Goal: Task Accomplishment & Management: Use online tool/utility

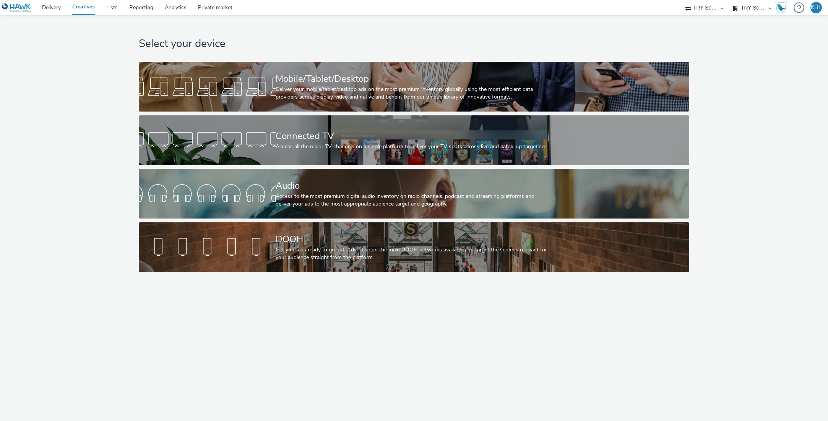
select select "9bcd8e0d-5764-4b89-88fe-b89ee02050ce"
select select "b9dae05b-e3f1-4ff2-954b-b373158465c4"
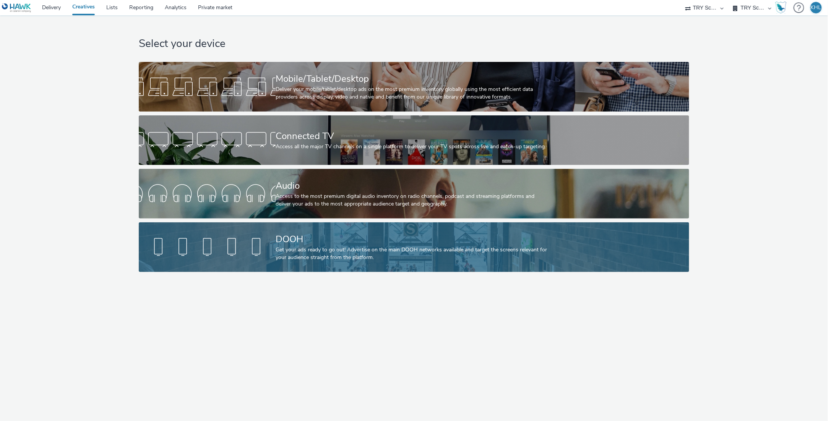
click at [378, 261] on div "DOOH Get your ads ready to go out! Advertise on the main DOOH networks availabl…" at bounding box center [413, 247] width 274 height 50
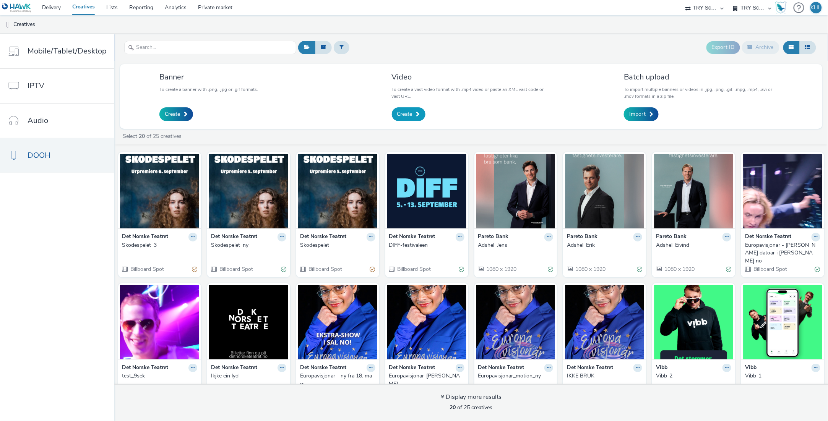
click at [401, 109] on link "Create" at bounding box center [409, 114] width 34 height 14
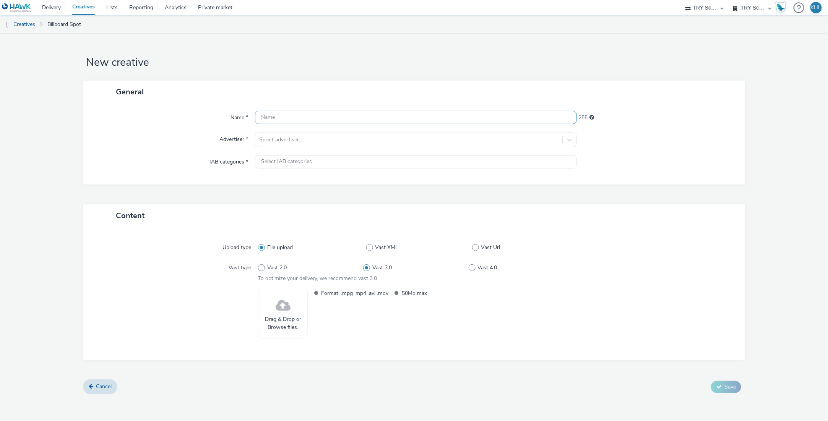
click at [268, 111] on input "text" at bounding box center [415, 117] width 321 height 13
click at [294, 316] on div "Drag & Drop or Browse files." at bounding box center [283, 314] width 50 height 50
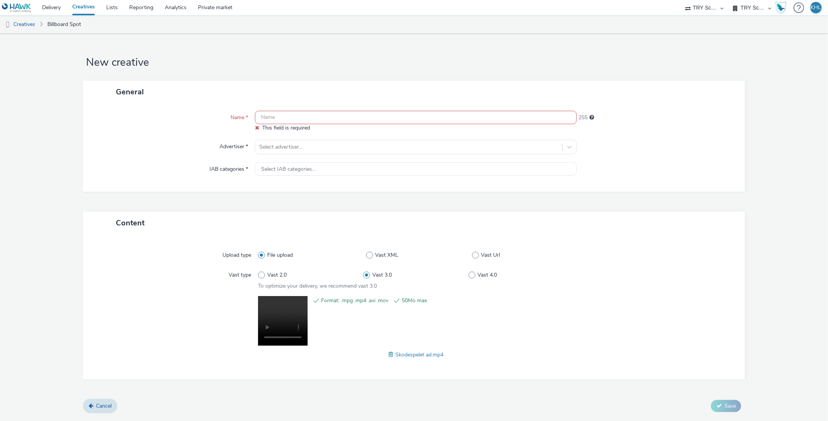
click at [441, 111] on input "text" at bounding box center [415, 117] width 321 height 13
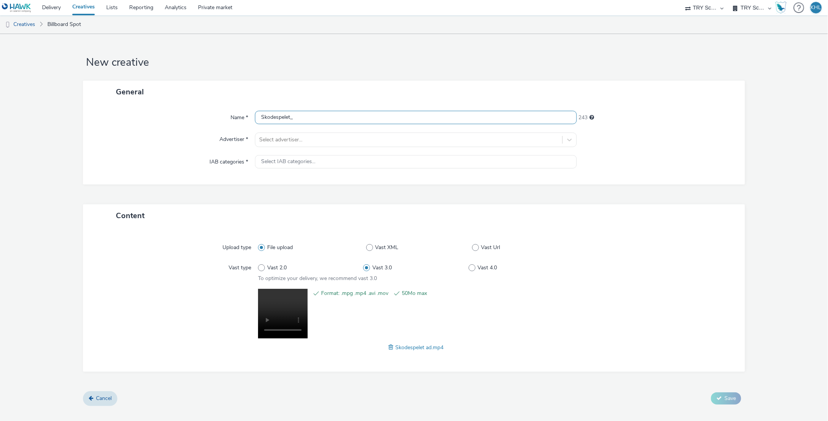
type input "Skodespelet_4"
click at [433, 163] on div "Select IAB categories..." at bounding box center [415, 161] width 321 height 13
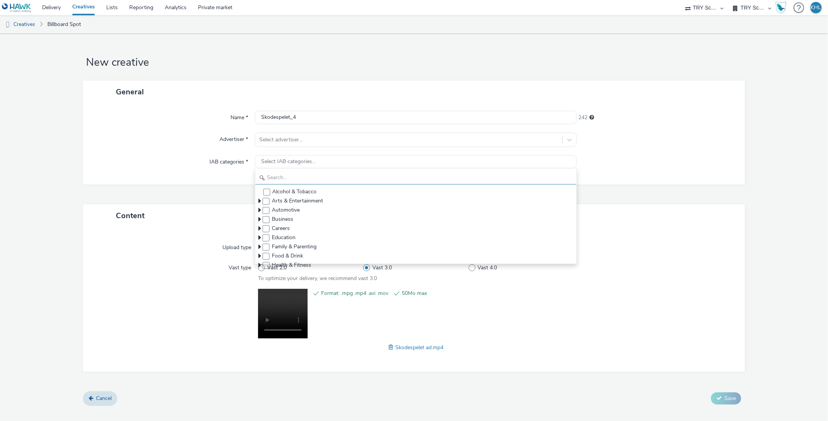
click at [298, 180] on input "text" at bounding box center [415, 177] width 321 height 13
click at [95, 180] on div "Name * Skodespelet_4 242 Advertiser * Select advertiser... IAB categories * Sel…" at bounding box center [414, 143] width 662 height 81
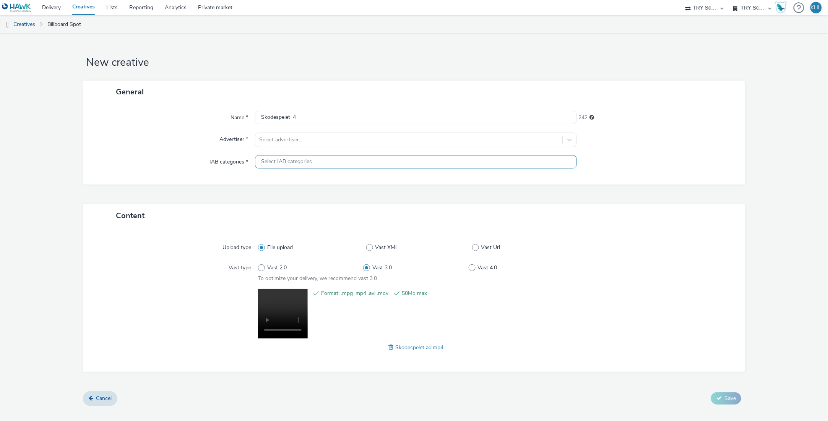
click at [308, 161] on span "Select IAB categories..." at bounding box center [288, 162] width 54 height 6
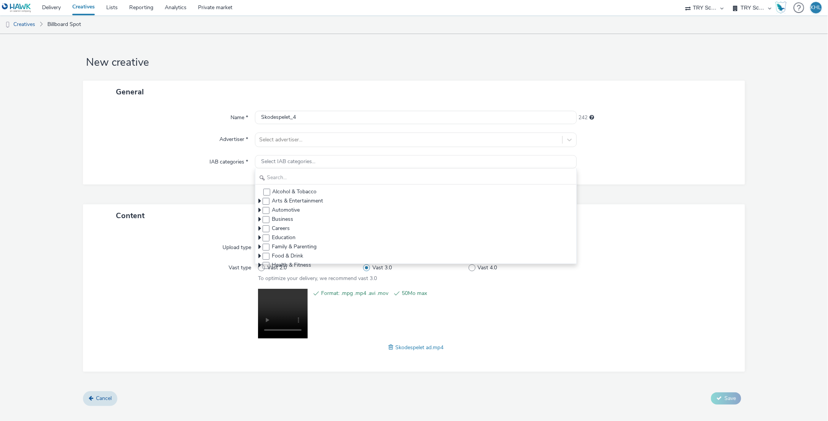
click at [185, 191] on div "General Name * Skodespelet_4 242 Advertiser * Select advertiser... IAB categori…" at bounding box center [414, 143] width 662 height 124
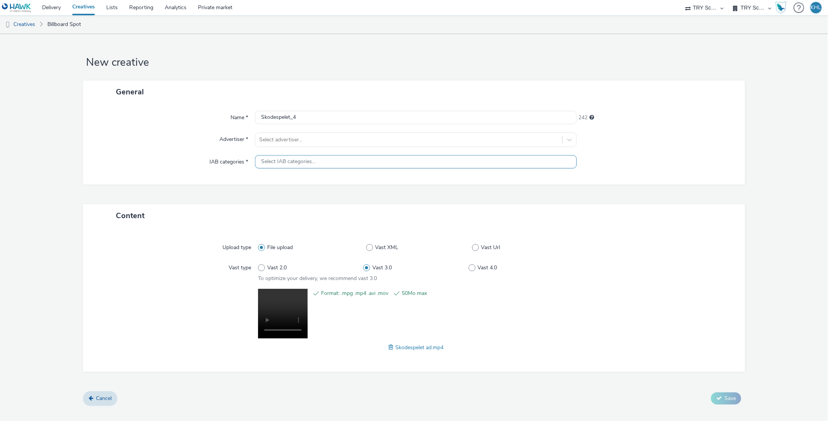
click at [307, 164] on span "Select IAB categories..." at bounding box center [288, 162] width 54 height 6
click at [266, 201] on span at bounding box center [266, 201] width 7 height 7
checkbox input "true"
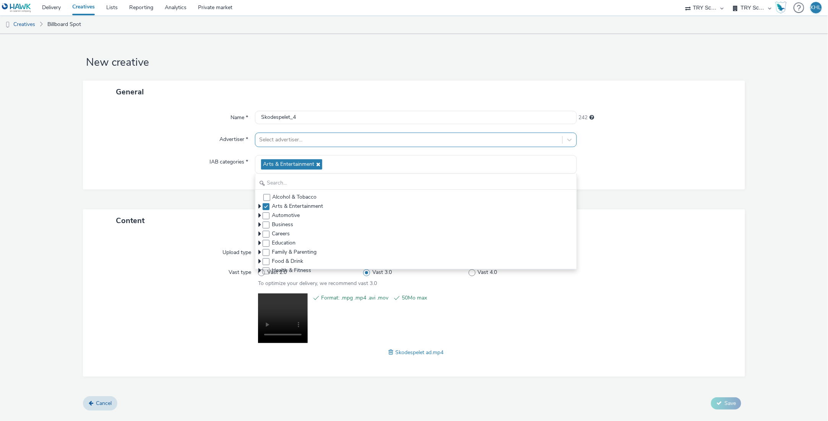
click at [292, 136] on div "Select advertiser..." at bounding box center [408, 140] width 299 height 8
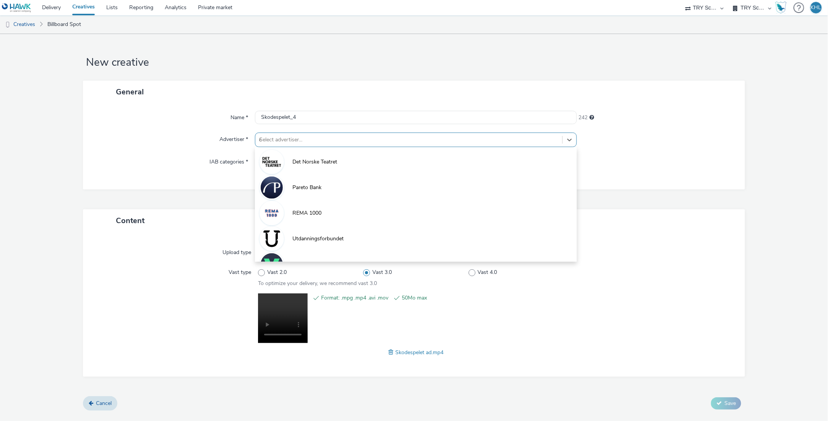
type input "det"
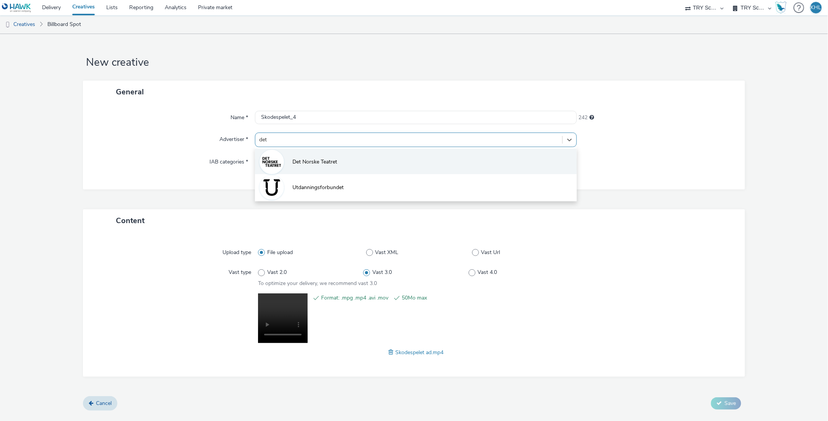
click at [329, 160] on span "Det Norske Teatret" at bounding box center [314, 162] width 45 height 8
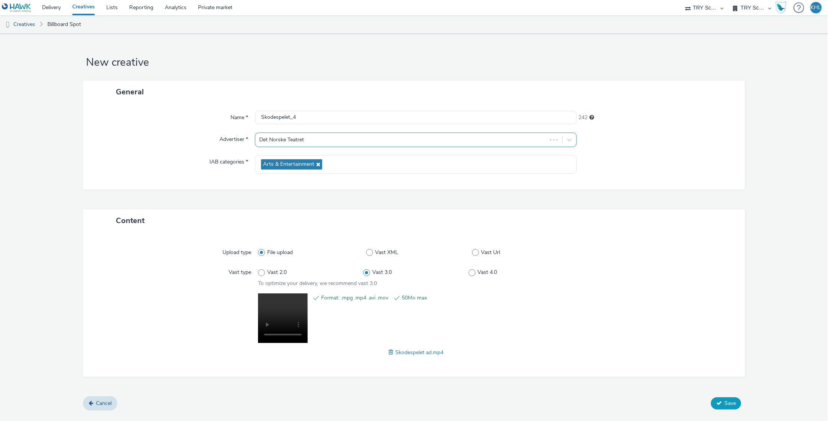
click at [738, 404] on button "Save" at bounding box center [726, 404] width 30 height 12
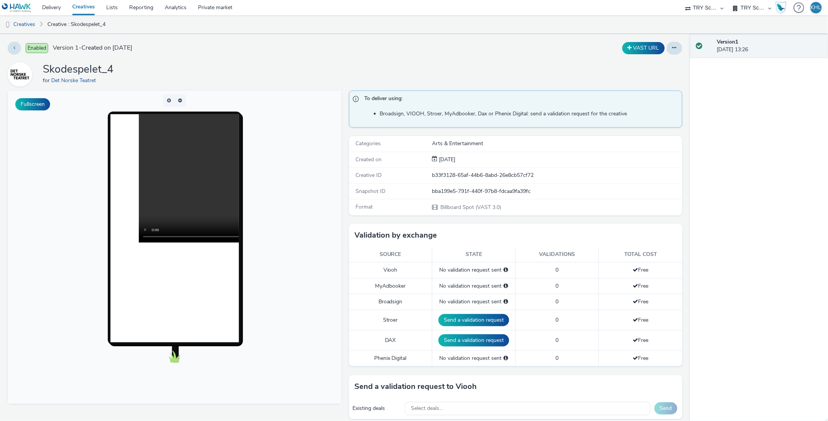
click at [181, 183] on video at bounding box center [266, 178] width 257 height 128
click at [147, 235] on video at bounding box center [266, 178] width 257 height 128
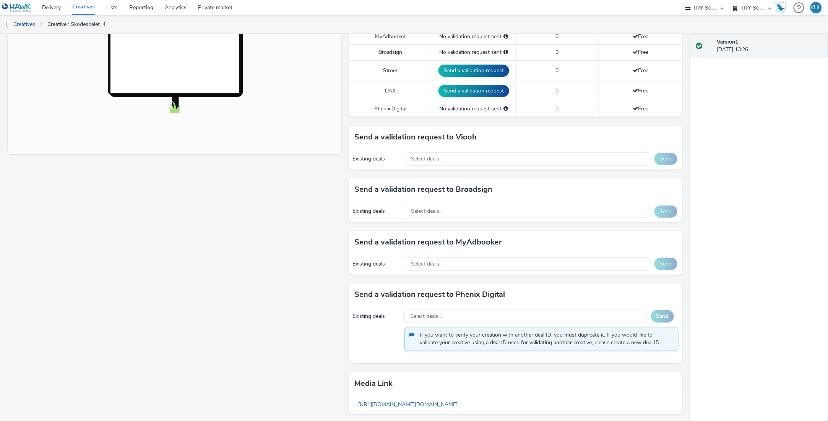
scroll to position [31, 0]
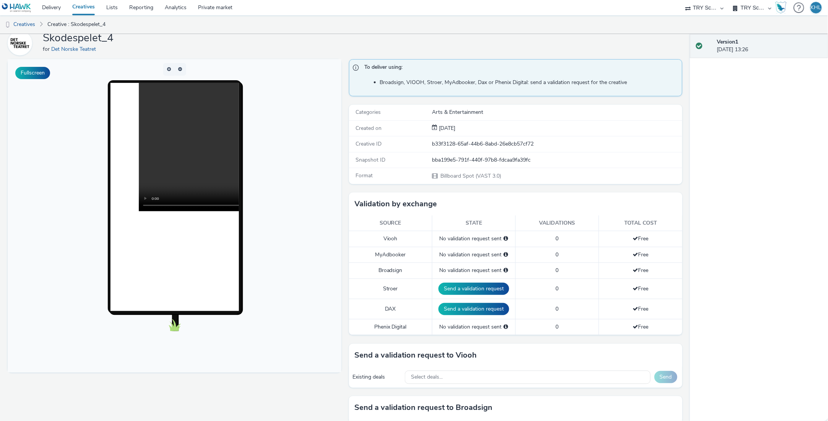
drag, startPoint x: 476, startPoint y: 380, endPoint x: 417, endPoint y: 366, distance: 60.1
click at [475, 380] on div "Select deals..." at bounding box center [528, 377] width 246 height 13
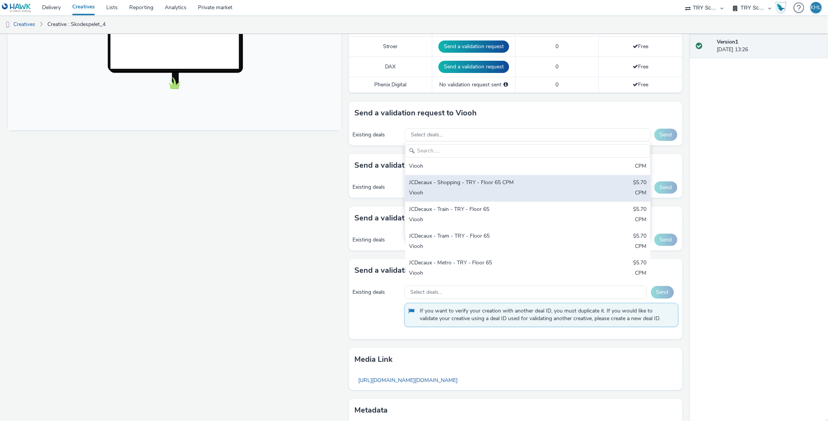
scroll to position [13, 0]
click at [502, 197] on div "Viooh" at bounding box center [487, 192] width 157 height 9
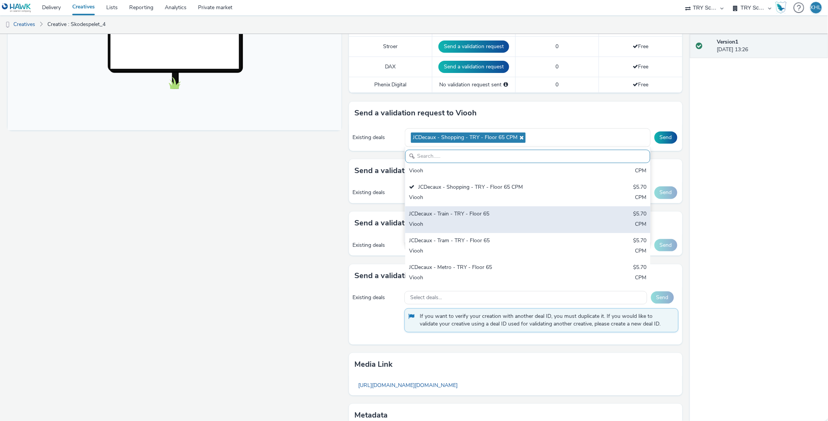
click at [477, 219] on div "JCDecaux - Train - TRY - Floor 65" at bounding box center [487, 214] width 157 height 9
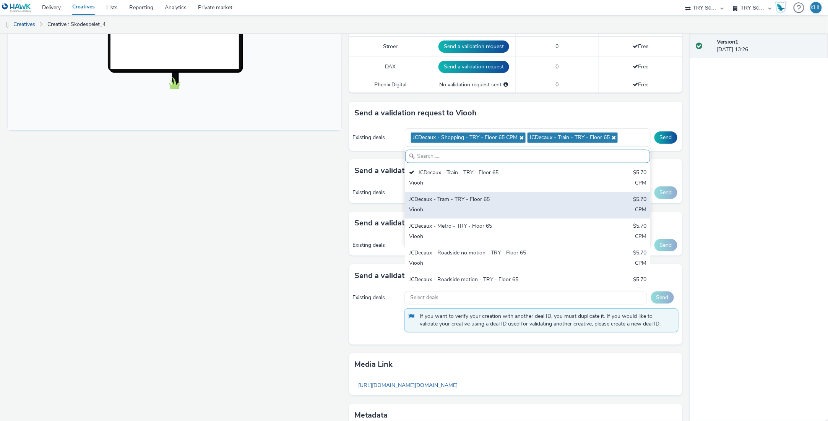
scroll to position [59, 0]
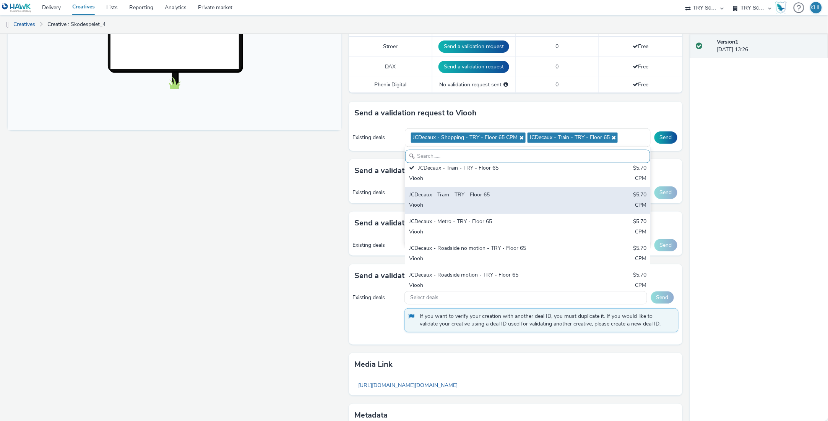
click at [487, 210] on div "Viooh" at bounding box center [487, 205] width 157 height 9
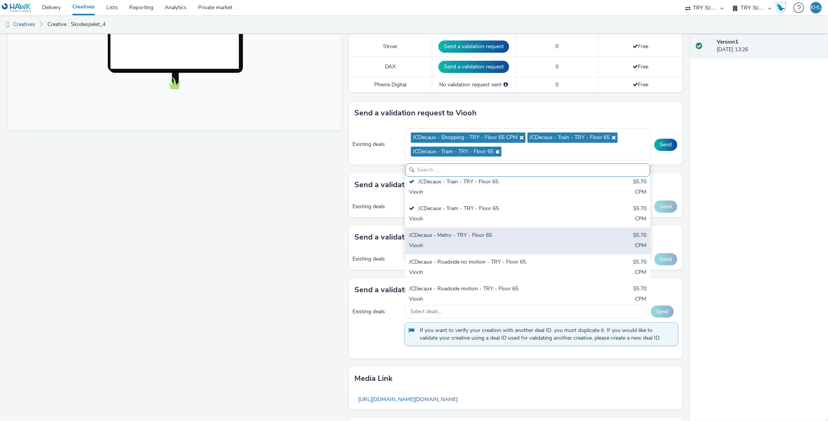
click at [476, 253] on div "JCDecaux - Metro - TRY - Floor 65 $5.70 Viooh CPM" at bounding box center [527, 241] width 245 height 27
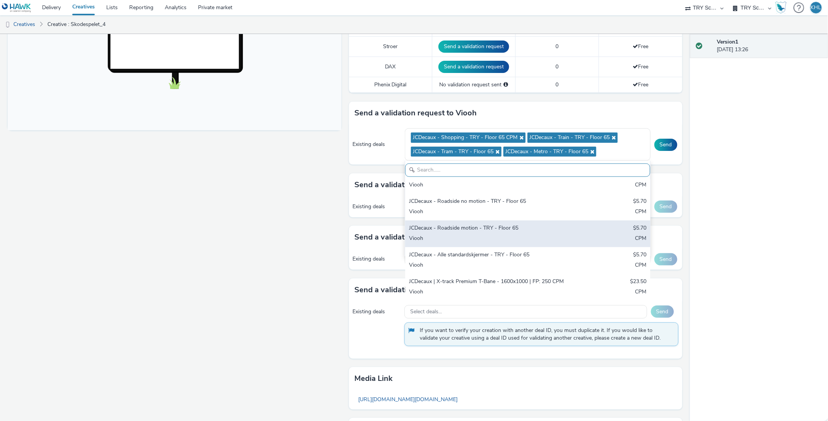
scroll to position [120, 0]
click at [510, 233] on div "JCDecaux - Roadside motion - TRY - Floor 65" at bounding box center [487, 228] width 157 height 9
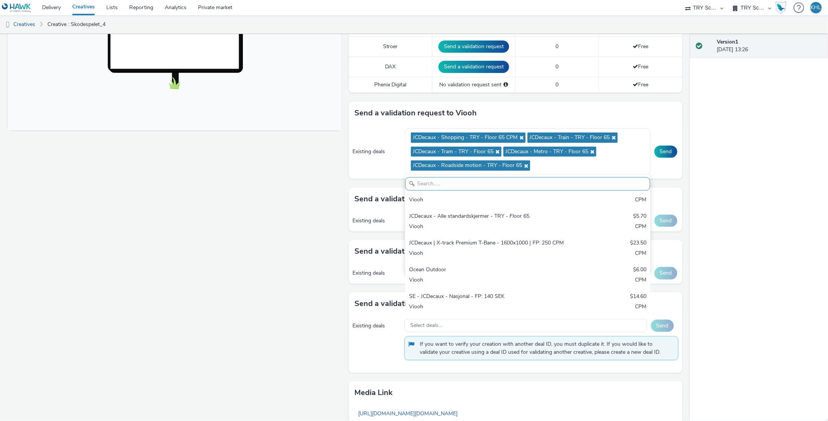
scroll to position [185, 0]
click at [269, 240] on div "Fullscreen" at bounding box center [177, 156] width 338 height 678
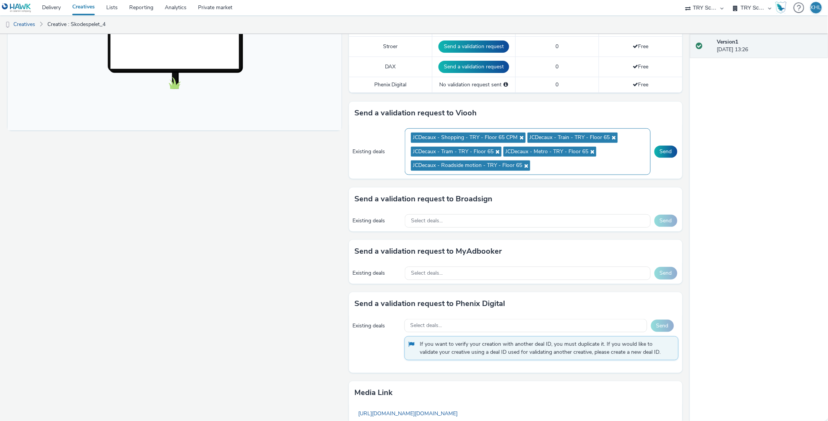
click at [587, 164] on ul "JCDecaux - Shopping - TRY - Floor 65 CPM JCDecaux - Train - TRY - Floor 65 JCDe…" at bounding box center [528, 152] width 234 height 42
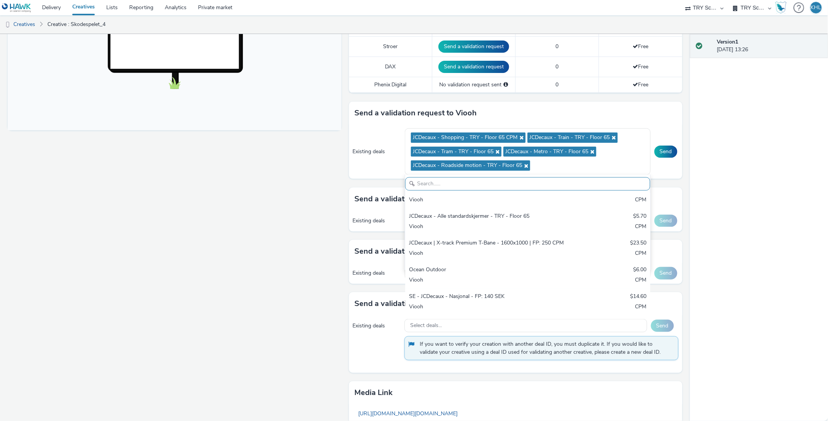
click at [303, 164] on div "Fullscreen" at bounding box center [177, 156] width 338 height 678
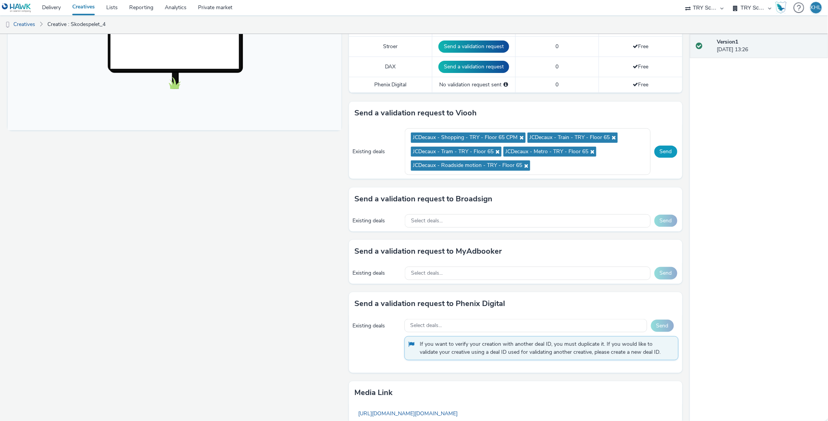
click at [672, 150] on button "Send" at bounding box center [665, 152] width 23 height 12
click at [509, 216] on div "Send a validation request to Broadsign Existing deals Select deals... Send" at bounding box center [516, 210] width 334 height 44
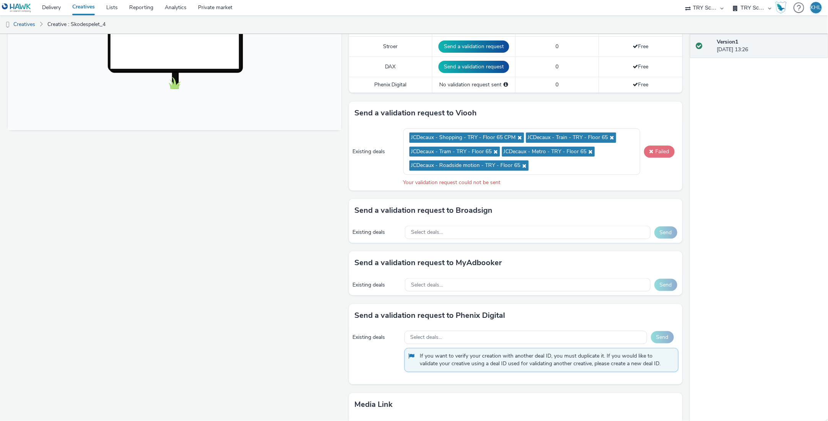
click at [650, 154] on button "Failed" at bounding box center [659, 152] width 31 height 12
click at [672, 161] on div "Existing deals JCDecaux - Shopping - TRY - Floor 65 CPM JCDecaux - Train - TRY …" at bounding box center [516, 158] width 334 height 66
click at [667, 156] on button "Failed" at bounding box center [659, 152] width 31 height 12
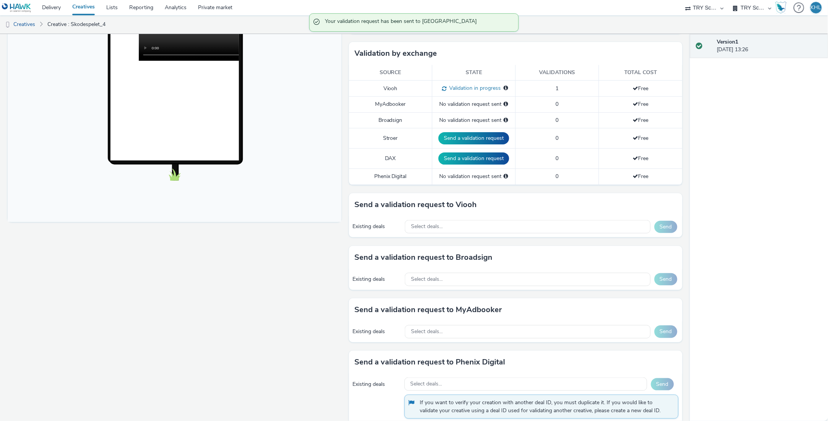
scroll to position [156, 0]
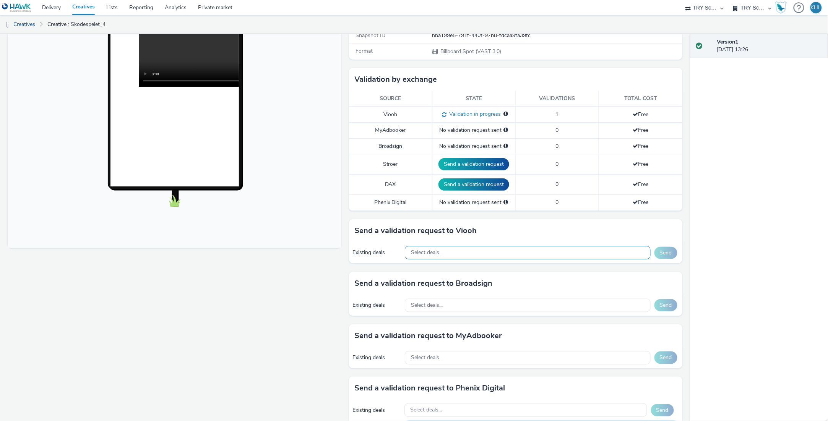
click at [583, 252] on div "Select deals..." at bounding box center [528, 252] width 246 height 13
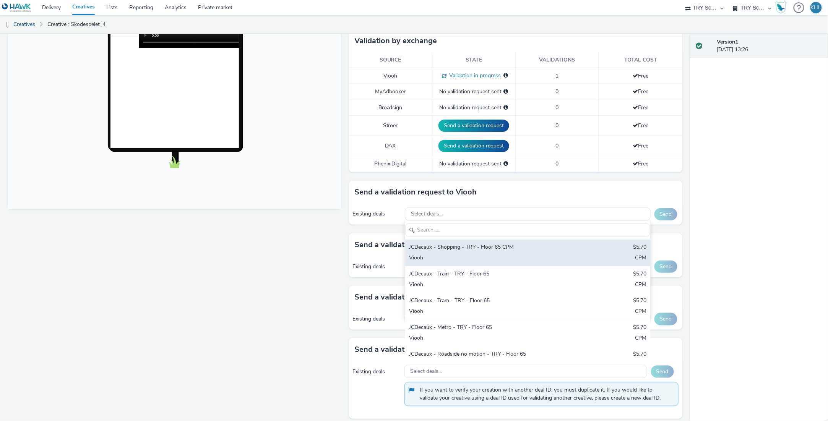
scroll to position [29, 0]
click at [472, 260] on div "Viooh" at bounding box center [487, 256] width 157 height 9
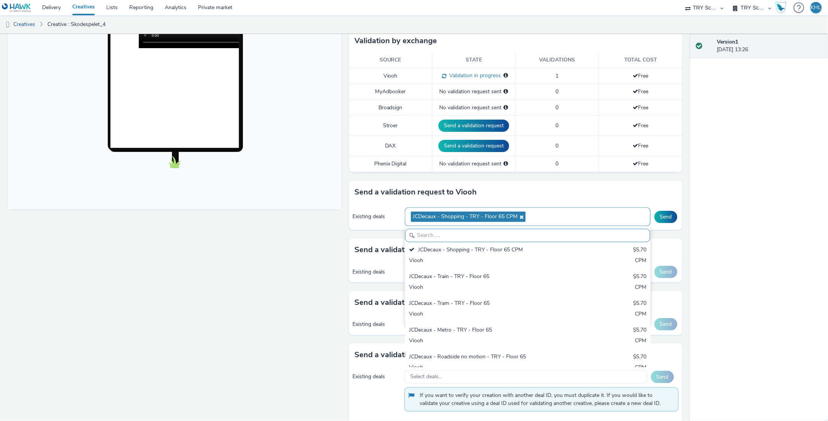
click at [524, 216] on span "JCDecaux - Shopping - TRY - Floor 65 CPM" at bounding box center [468, 217] width 115 height 10
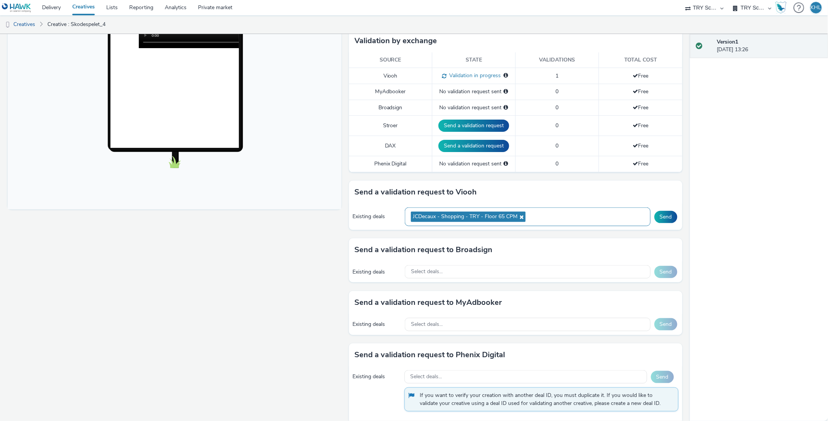
click at [520, 218] on icon at bounding box center [521, 216] width 6 height 5
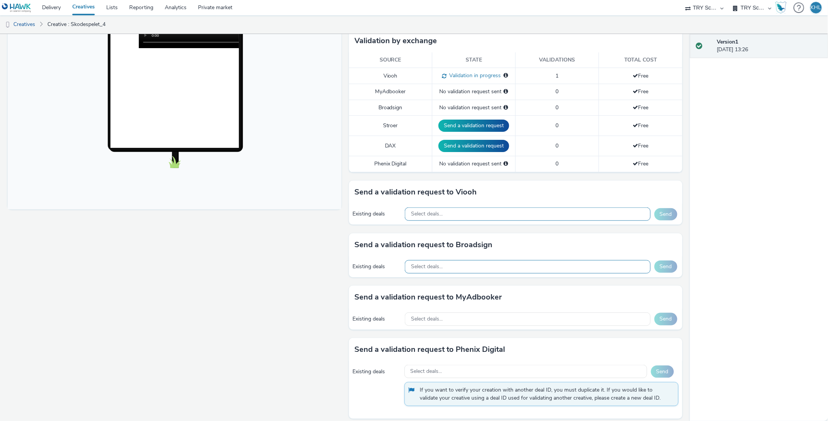
click at [452, 269] on div "Select deals..." at bounding box center [528, 266] width 246 height 13
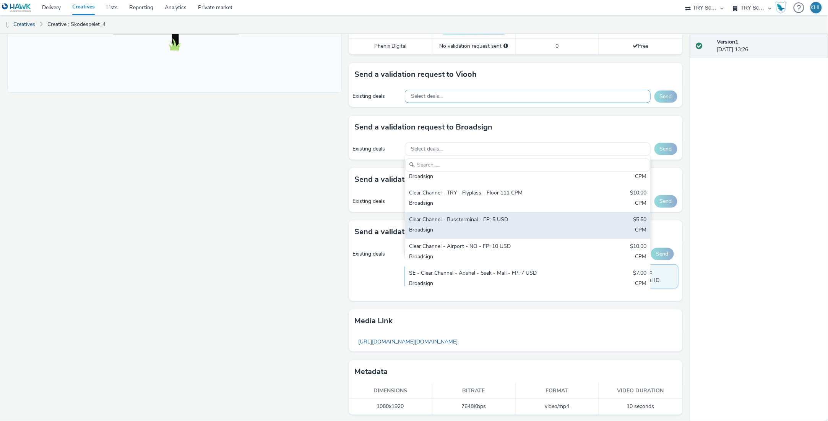
scroll to position [312, 0]
click at [525, 227] on div "Broadsign" at bounding box center [487, 231] width 157 height 9
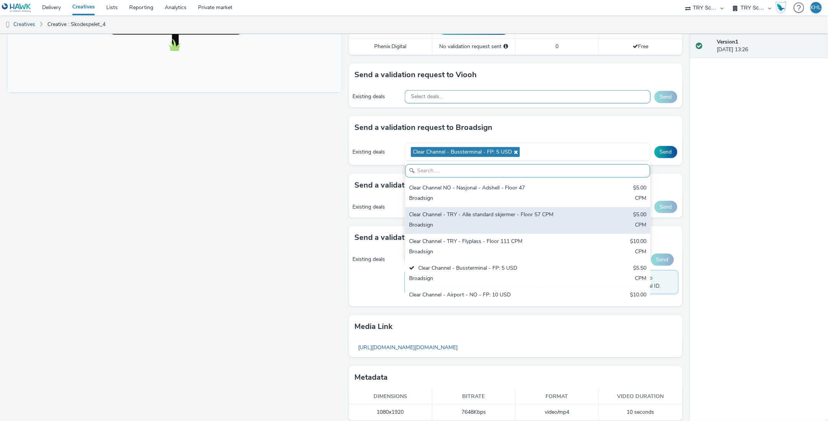
scroll to position [0, 0]
click at [503, 224] on div "Broadsign" at bounding box center [487, 225] width 157 height 9
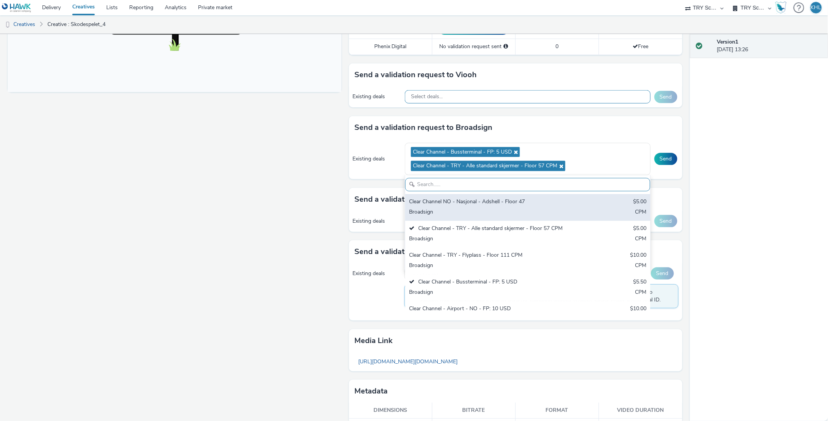
click at [508, 204] on div "Clear Channel NO - Nasjonal - Adshell - Floor 47" at bounding box center [487, 202] width 157 height 9
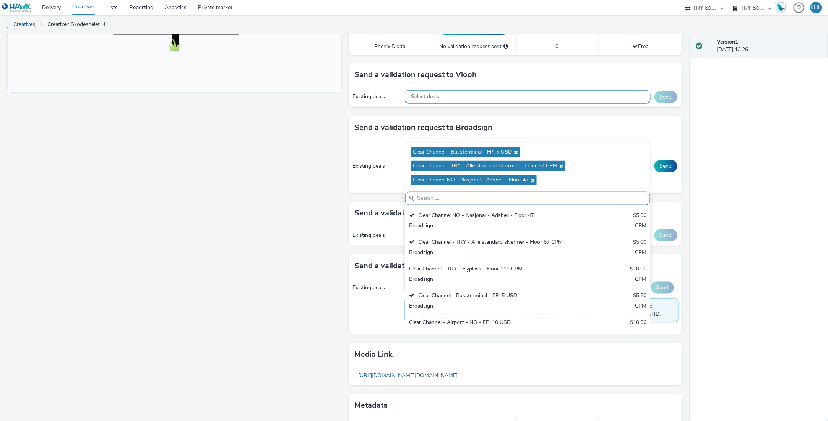
click at [709, 185] on div "Version 1 28 August 2025, 13:26" at bounding box center [759, 227] width 138 height 387
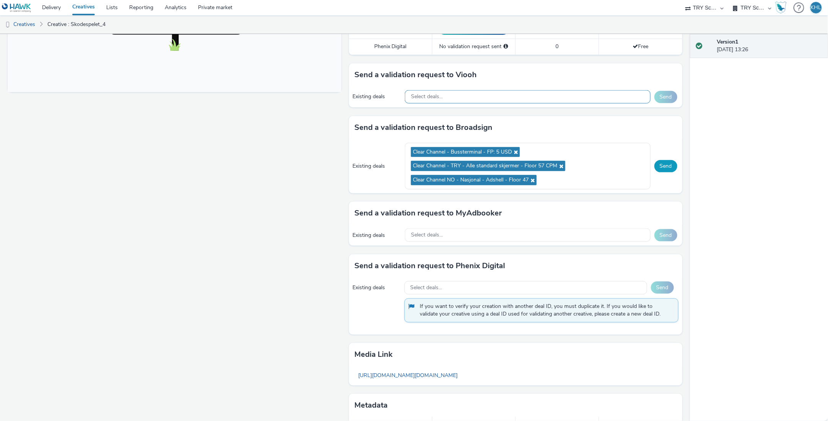
click at [661, 163] on button "Send" at bounding box center [665, 166] width 23 height 12
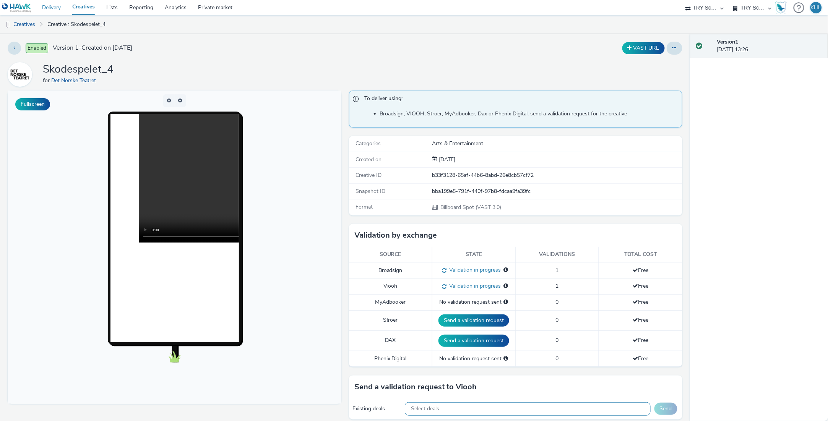
click at [57, 5] on link "Delivery" at bounding box center [51, 7] width 30 height 15
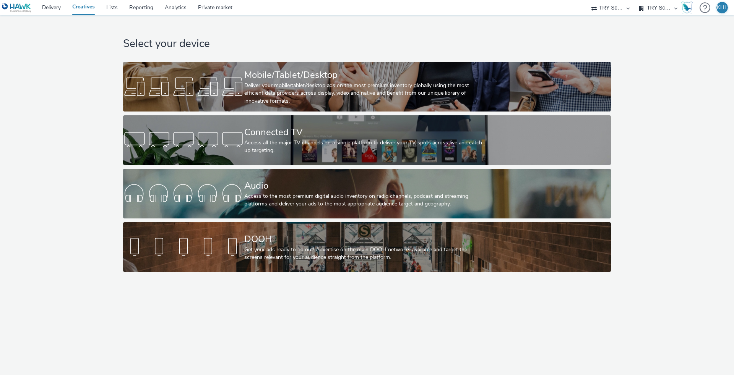
select select "9bcd8e0d-5764-4b89-88fe-b89ee02050ce"
select select "b9dae05b-e3f1-4ff2-954b-b373158465c4"
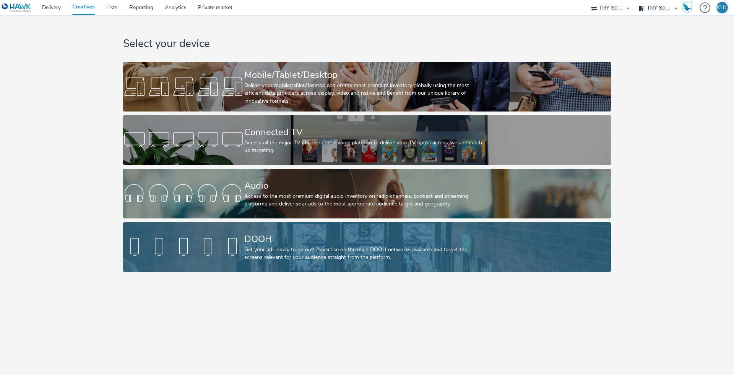
click at [262, 245] on div "DOOH" at bounding box center [365, 239] width 242 height 13
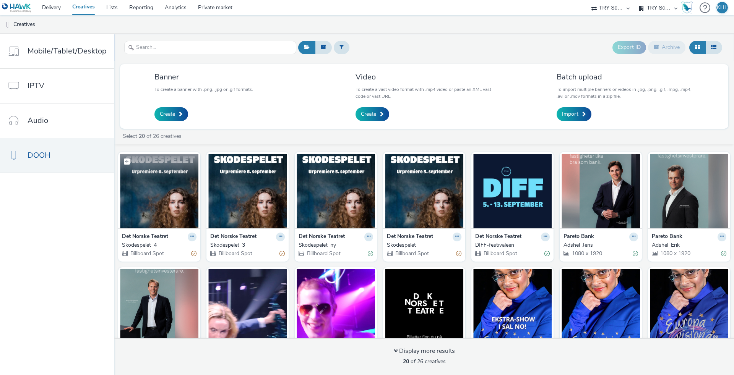
click at [174, 203] on img at bounding box center [159, 191] width 78 height 75
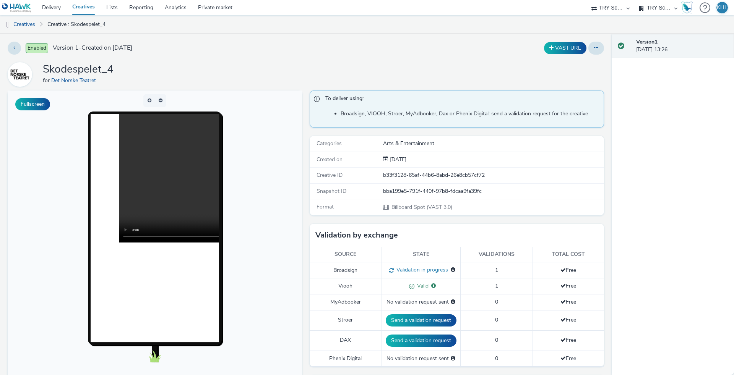
click at [83, 8] on link "Creatives" at bounding box center [84, 7] width 34 height 15
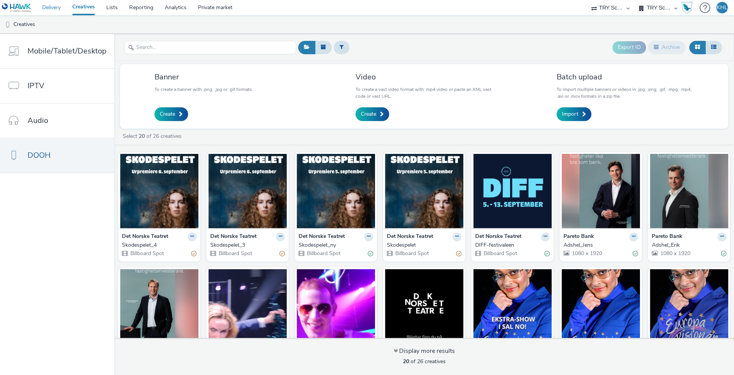
click at [45, 8] on link "Delivery" at bounding box center [51, 7] width 30 height 15
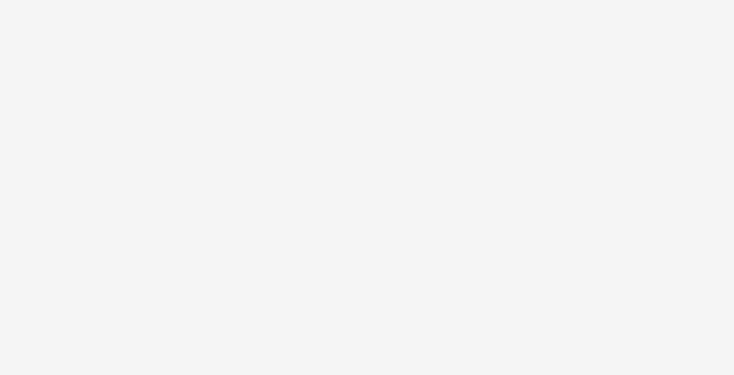
select select "c2295f28-7c96-446f-b279-53c23ee2b854"
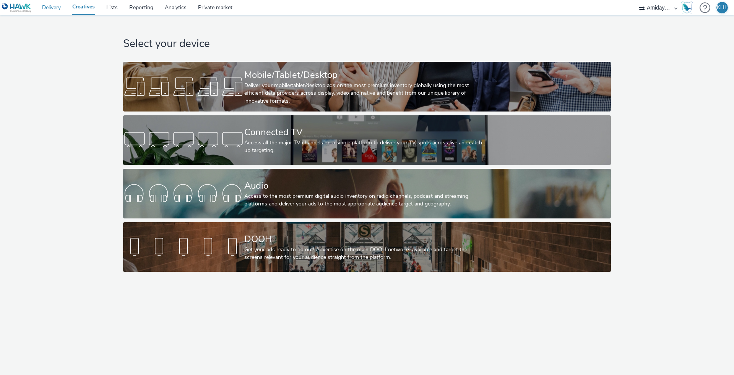
click at [50, 11] on link "Delivery" at bounding box center [51, 7] width 30 height 15
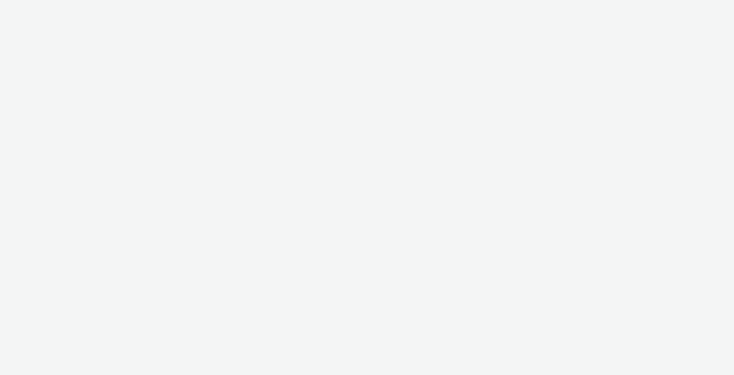
select select "10bae079-8a11-4fca-8b47-9e5fc357b551"
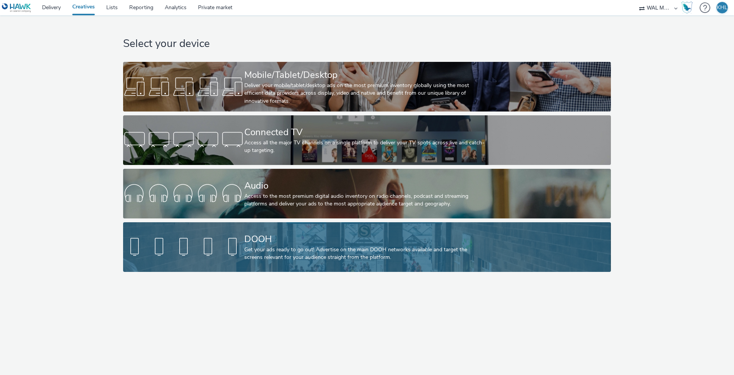
click at [341, 252] on div "Get your ads ready to go out! Advertise on the main DOOH networks available and…" at bounding box center [365, 254] width 242 height 16
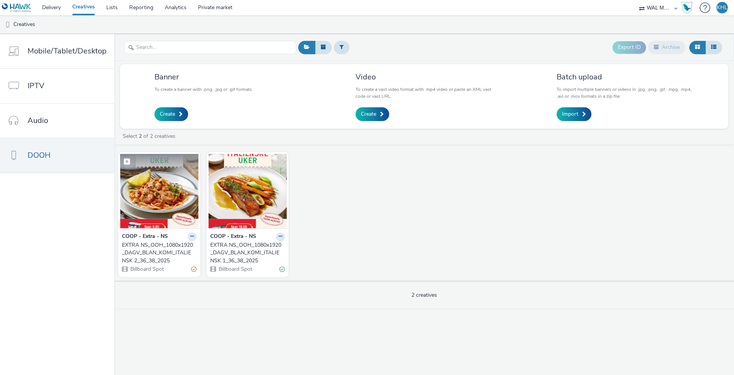
click at [155, 202] on img at bounding box center [159, 191] width 78 height 75
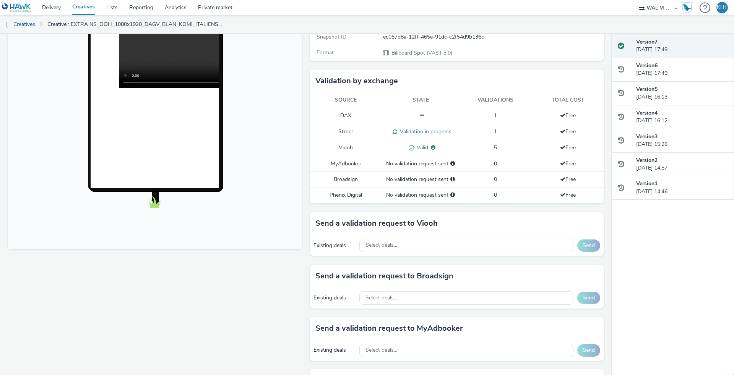
scroll to position [179, 0]
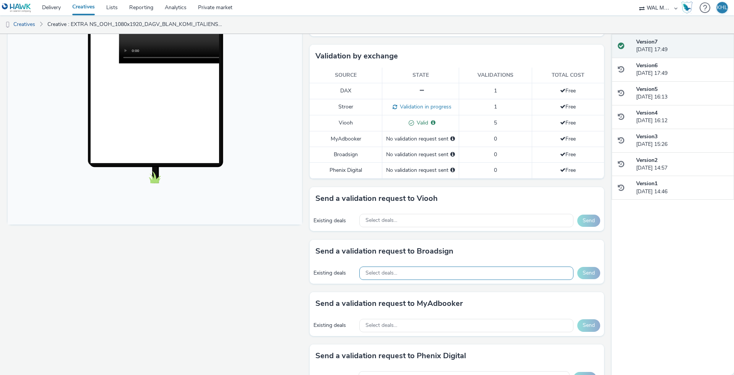
click at [393, 274] on span "Select deals..." at bounding box center [381, 273] width 32 height 6
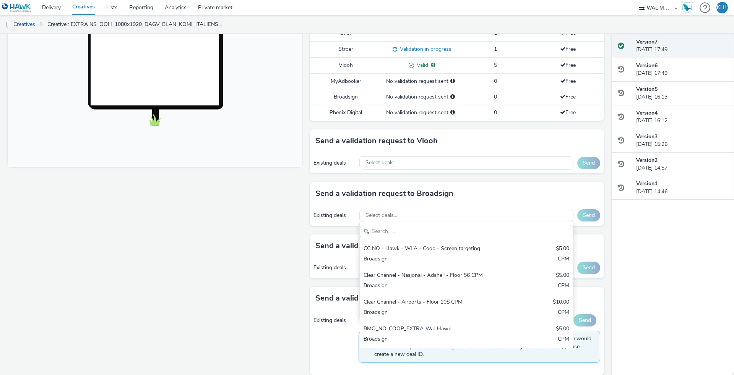
scroll to position [240, 0]
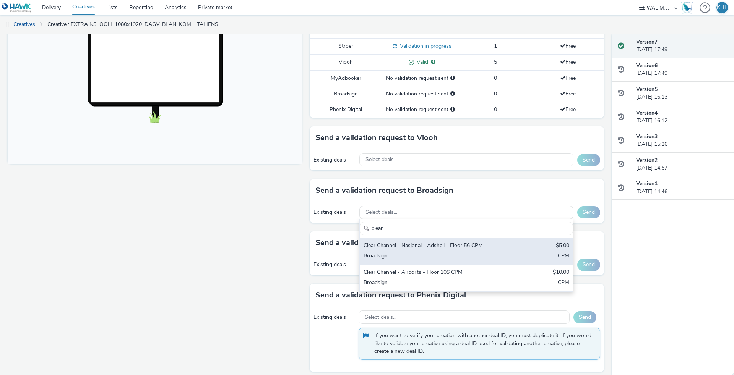
type input "clear"
click at [438, 254] on div "Broadsign" at bounding box center [432, 256] width 136 height 9
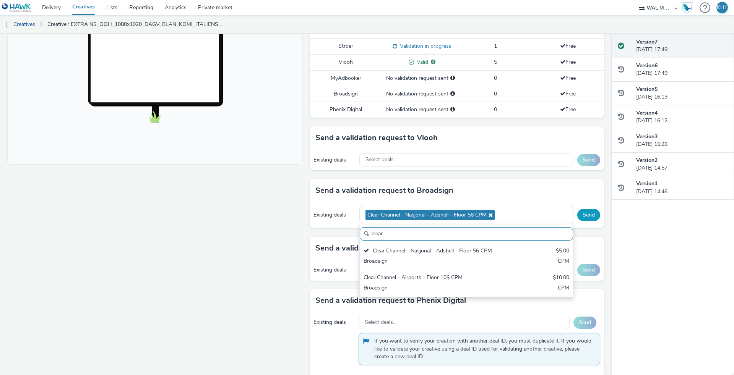
click at [591, 215] on button "Send" at bounding box center [588, 215] width 23 height 12
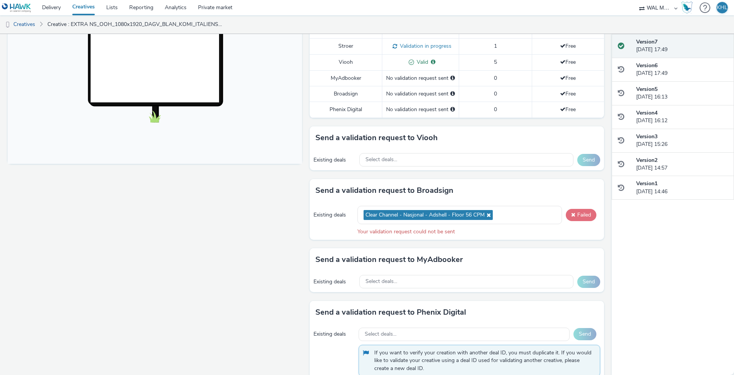
click at [579, 217] on button "Failed" at bounding box center [581, 215] width 31 height 12
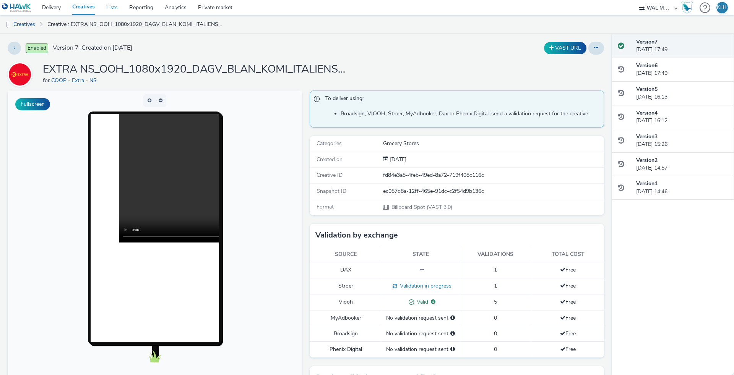
scroll to position [0, 0]
click at [115, 12] on link "Lists" at bounding box center [112, 7] width 23 height 15
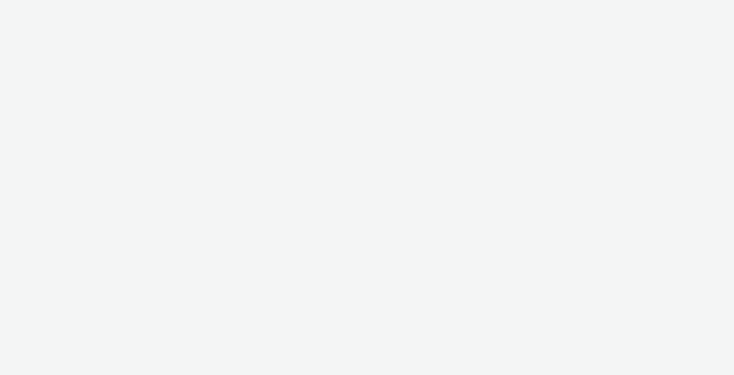
select select "10bae079-8a11-4fca-8b47-9e5fc357b551"
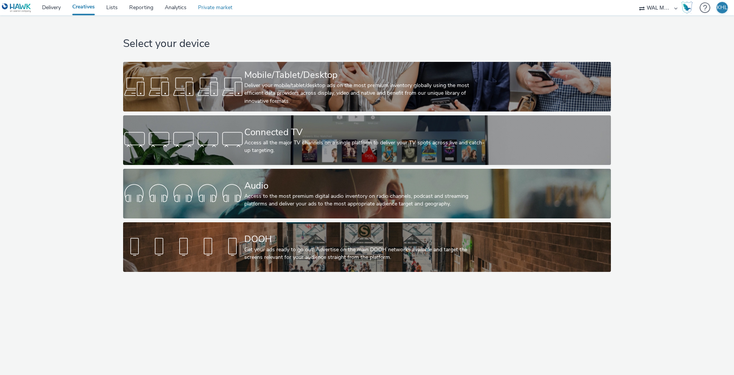
click at [221, 7] on link "Private market" at bounding box center [215, 7] width 46 height 15
select select "10bae079-8a11-4fca-8b47-9e5fc357b551"
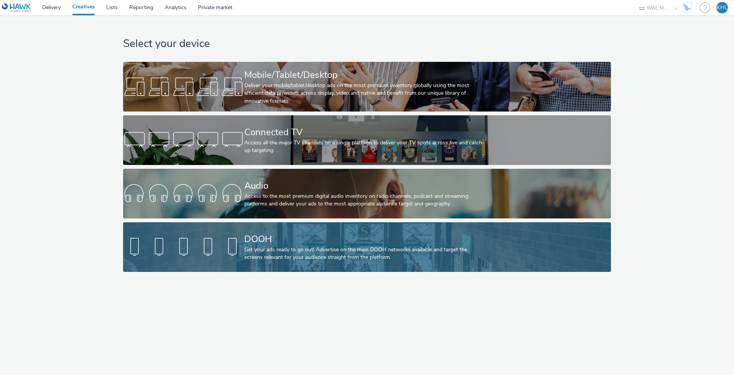
click at [298, 244] on div "DOOH" at bounding box center [365, 239] width 242 height 13
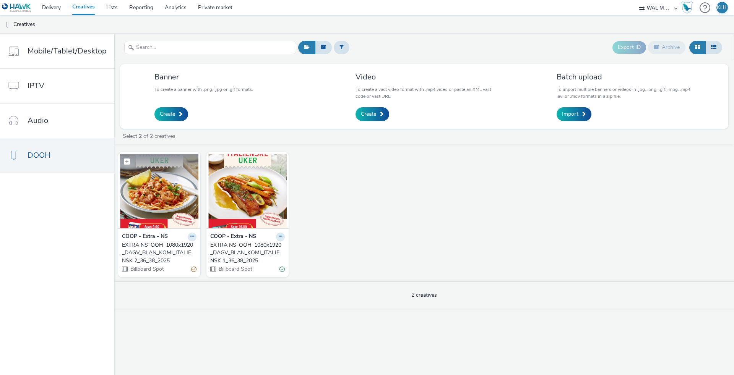
click at [165, 193] on img at bounding box center [159, 191] width 78 height 75
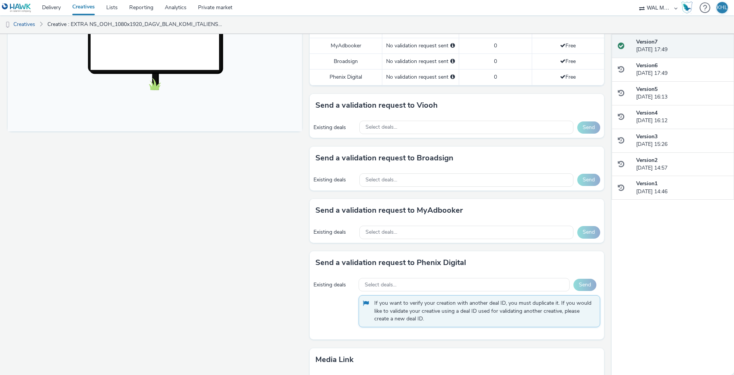
scroll to position [260, 0]
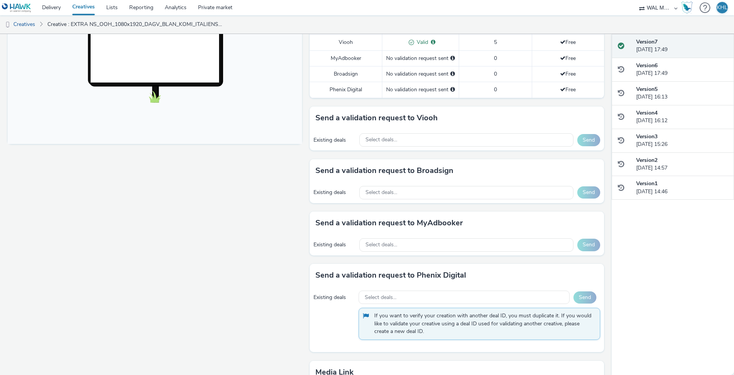
click at [416, 182] on div "Existing deals Select deals... Send" at bounding box center [457, 192] width 294 height 21
click at [411, 192] on div "Select deals..." at bounding box center [466, 192] width 214 height 13
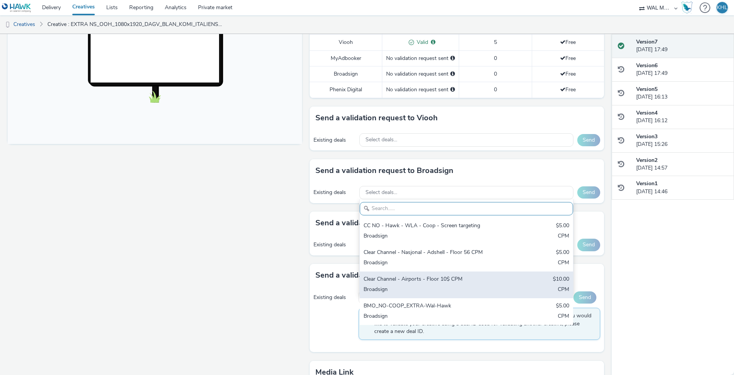
click at [432, 286] on div "Broadsign" at bounding box center [432, 290] width 136 height 9
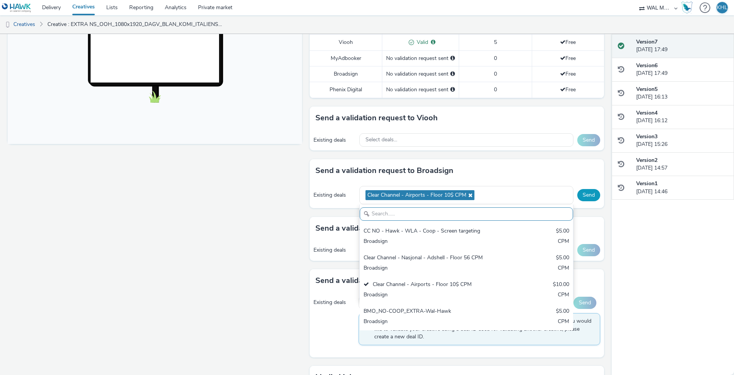
click at [596, 196] on button "Send" at bounding box center [588, 195] width 23 height 12
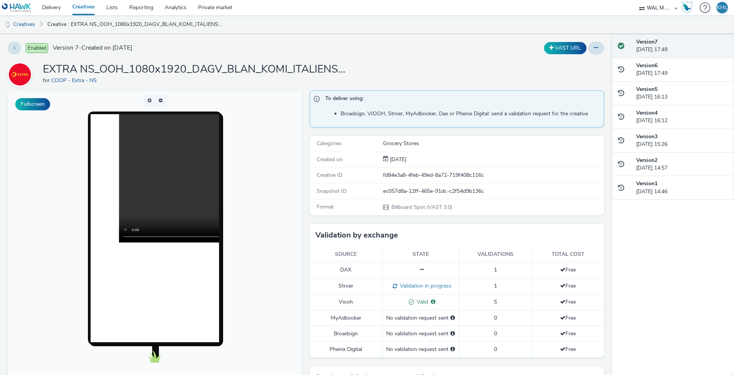
scroll to position [0, 0]
drag, startPoint x: 480, startPoint y: 207, endPoint x: 427, endPoint y: 205, distance: 53.9
click at [427, 205] on div "Billboard Spot (VAST 3.0)" at bounding box center [493, 207] width 220 height 8
click at [404, 69] on div "EXTRA NS_OOH_1080x1920_DAGV_BLAN_KOMI_ITALIENSK 2_36_38_2025 for COOP - Extra -…" at bounding box center [306, 74] width 596 height 24
click at [156, 178] on video at bounding box center [247, 178] width 257 height 128
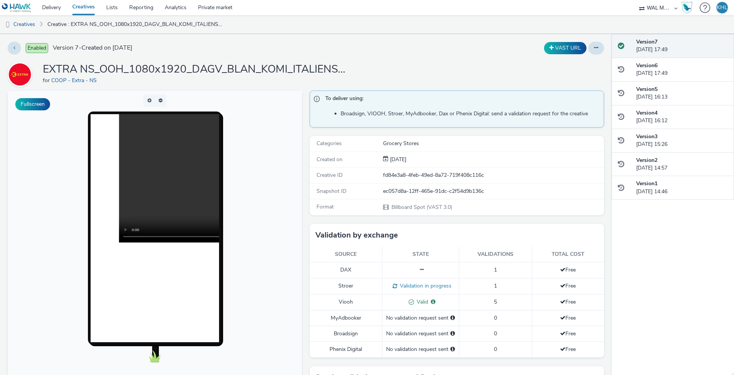
scroll to position [0, 1]
drag, startPoint x: 156, startPoint y: 237, endPoint x: 186, endPoint y: 230, distance: 31.3
click at [188, 238] on video at bounding box center [247, 178] width 257 height 128
click at [41, 8] on link "Delivery" at bounding box center [51, 7] width 30 height 15
